Goal: Find specific page/section: Find specific page/section

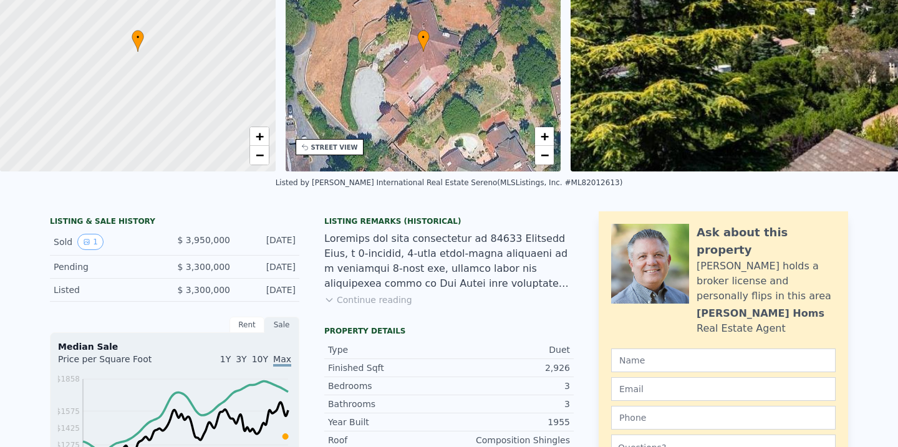
scroll to position [4, 0]
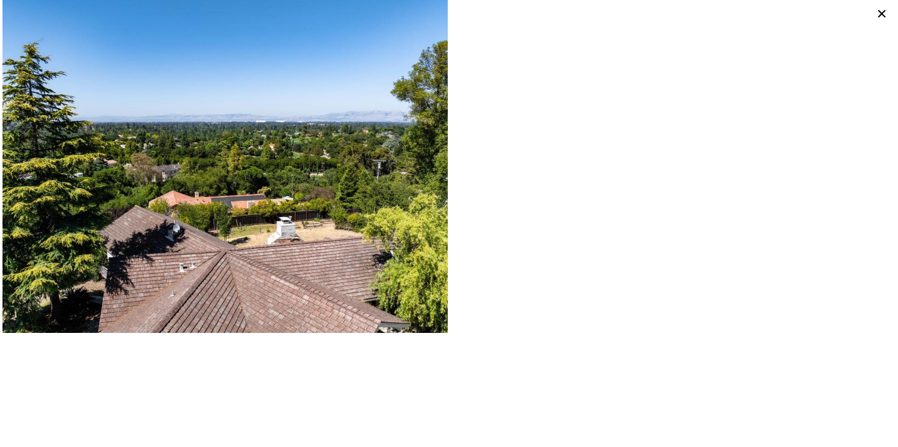
click at [356, 247] on img at bounding box center [224, 166] width 445 height 333
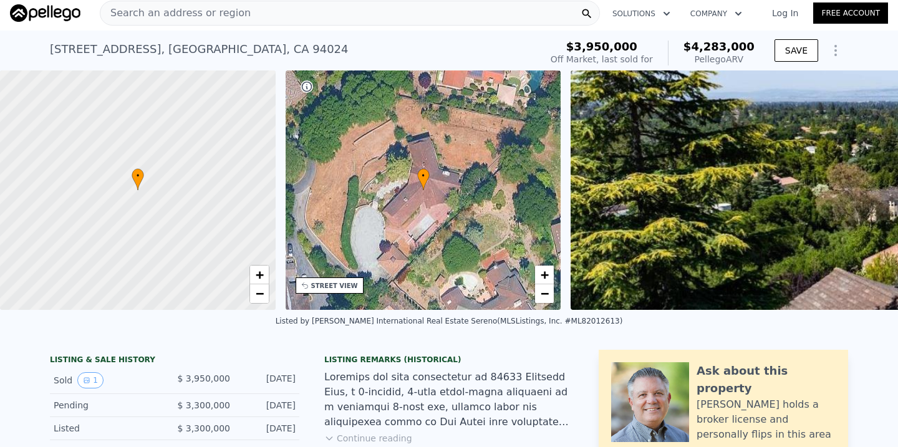
scroll to position [39, 0]
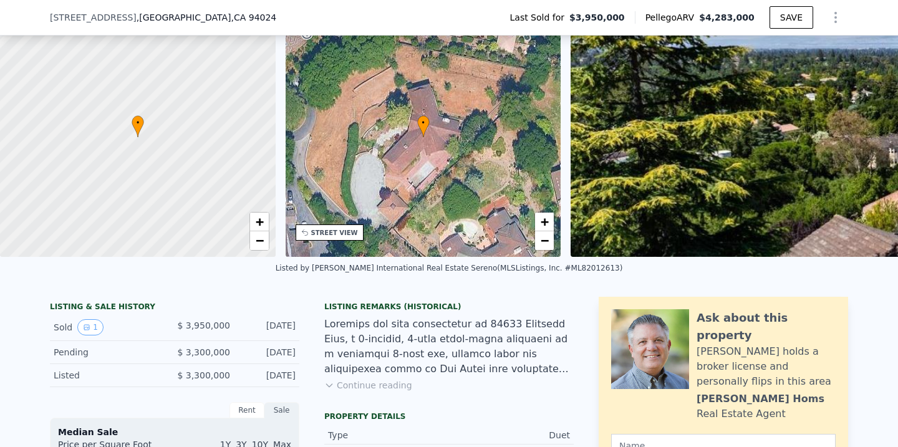
click at [332, 212] on div "• + −" at bounding box center [424, 137] width 276 height 240
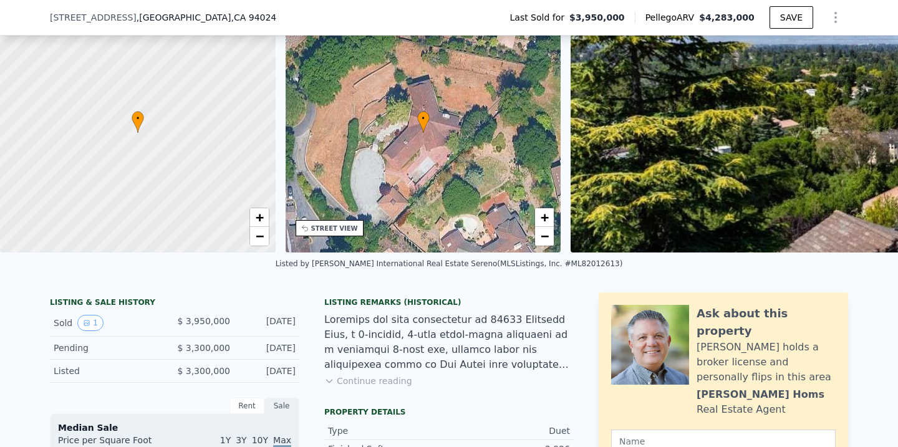
click at [332, 204] on div "• + −" at bounding box center [424, 133] width 276 height 240
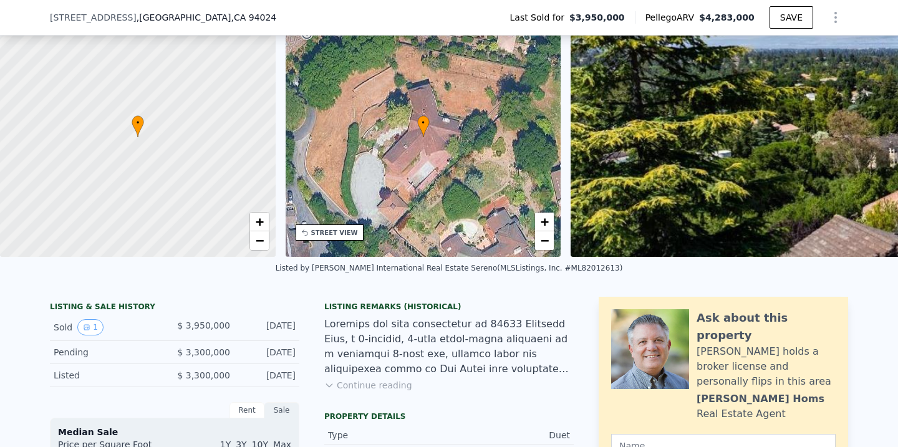
scroll to position [57, 0]
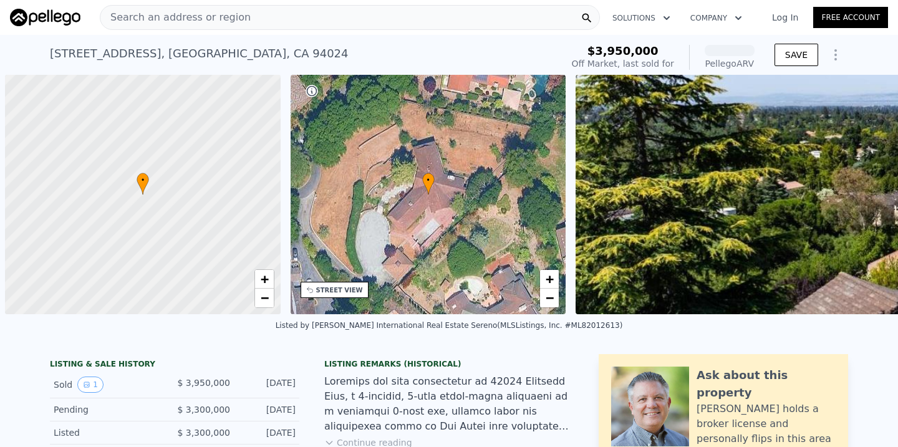
scroll to position [0, 5]
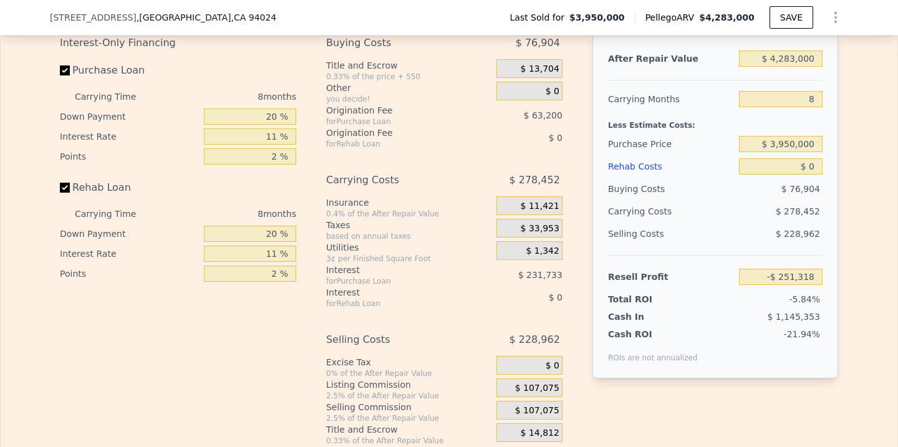
scroll to position [2081, 0]
